Goal: Information Seeking & Learning: Learn about a topic

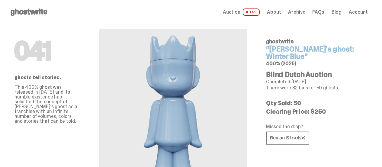
click at [42, 12] on use at bounding box center [29, 11] width 37 height 7
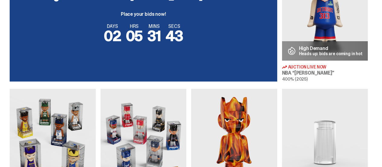
scroll to position [121, 0]
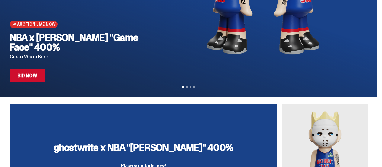
click at [28, 76] on link "Bid Now" at bounding box center [27, 75] width 35 height 13
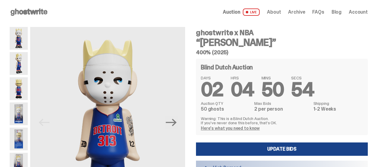
click at [34, 9] on use at bounding box center [29, 11] width 37 height 7
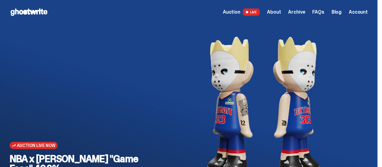
click at [300, 10] on span "Archive" at bounding box center [296, 12] width 17 height 5
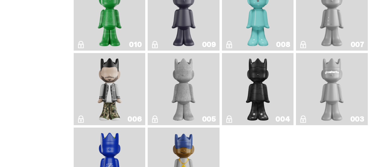
scroll to position [1058, 0]
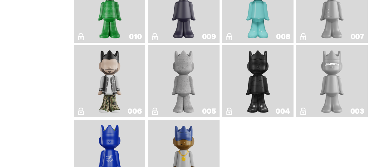
click at [325, 71] on img "ghostwriter" at bounding box center [332, 80] width 29 height 67
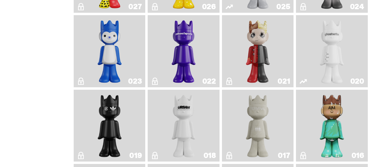
scroll to position [786, 0]
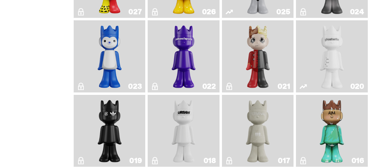
click at [333, 53] on img "ghost" at bounding box center [331, 56] width 37 height 67
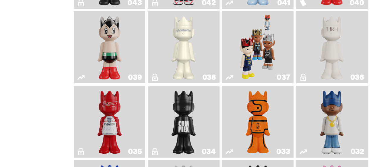
scroll to position [484, 0]
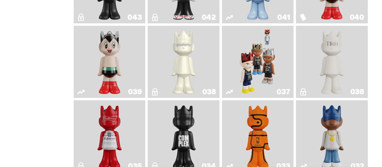
click at [204, 53] on link "038" at bounding box center [183, 61] width 65 height 67
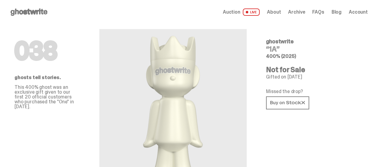
click at [298, 10] on span "Archive" at bounding box center [296, 12] width 17 height 5
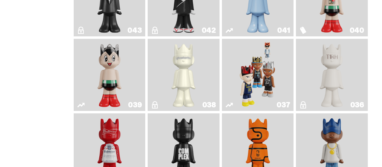
scroll to position [453, 0]
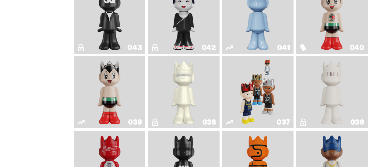
click at [260, 25] on img "Schrödinger's ghost: Winter Blue" at bounding box center [258, 17] width 29 height 67
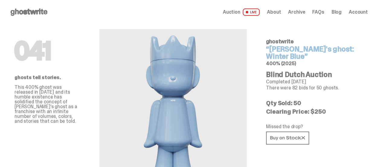
click at [301, 13] on span "Archive" at bounding box center [296, 12] width 17 height 5
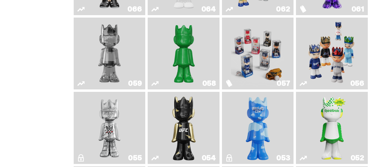
scroll to position [151, 0]
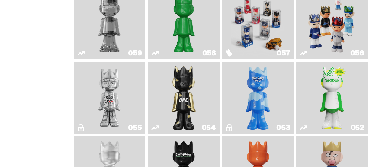
click at [320, 98] on img "Court Victory" at bounding box center [332, 97] width 29 height 67
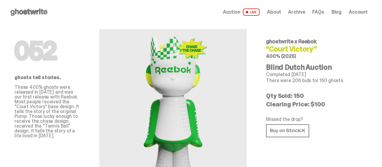
click at [303, 12] on span "Archive" at bounding box center [296, 12] width 17 height 5
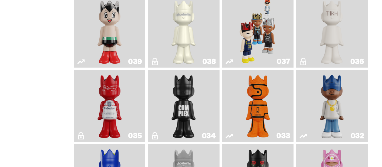
scroll to position [665, 0]
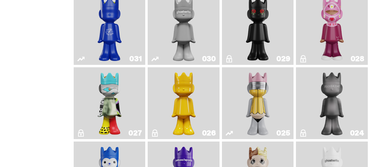
click at [258, 87] on img "No. 2 Pencil" at bounding box center [257, 103] width 37 height 67
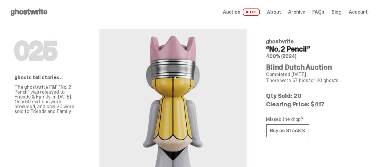
click at [298, 13] on span "Archive" at bounding box center [296, 12] width 17 height 5
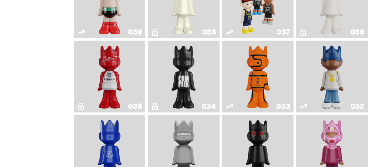
scroll to position [635, 0]
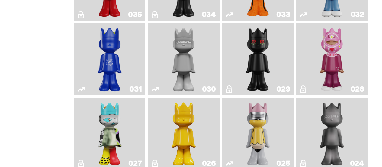
click at [203, 122] on img "Schrödinger's ghost: New Dawn" at bounding box center [183, 133] width 37 height 67
